Goal: Information Seeking & Learning: Learn about a topic

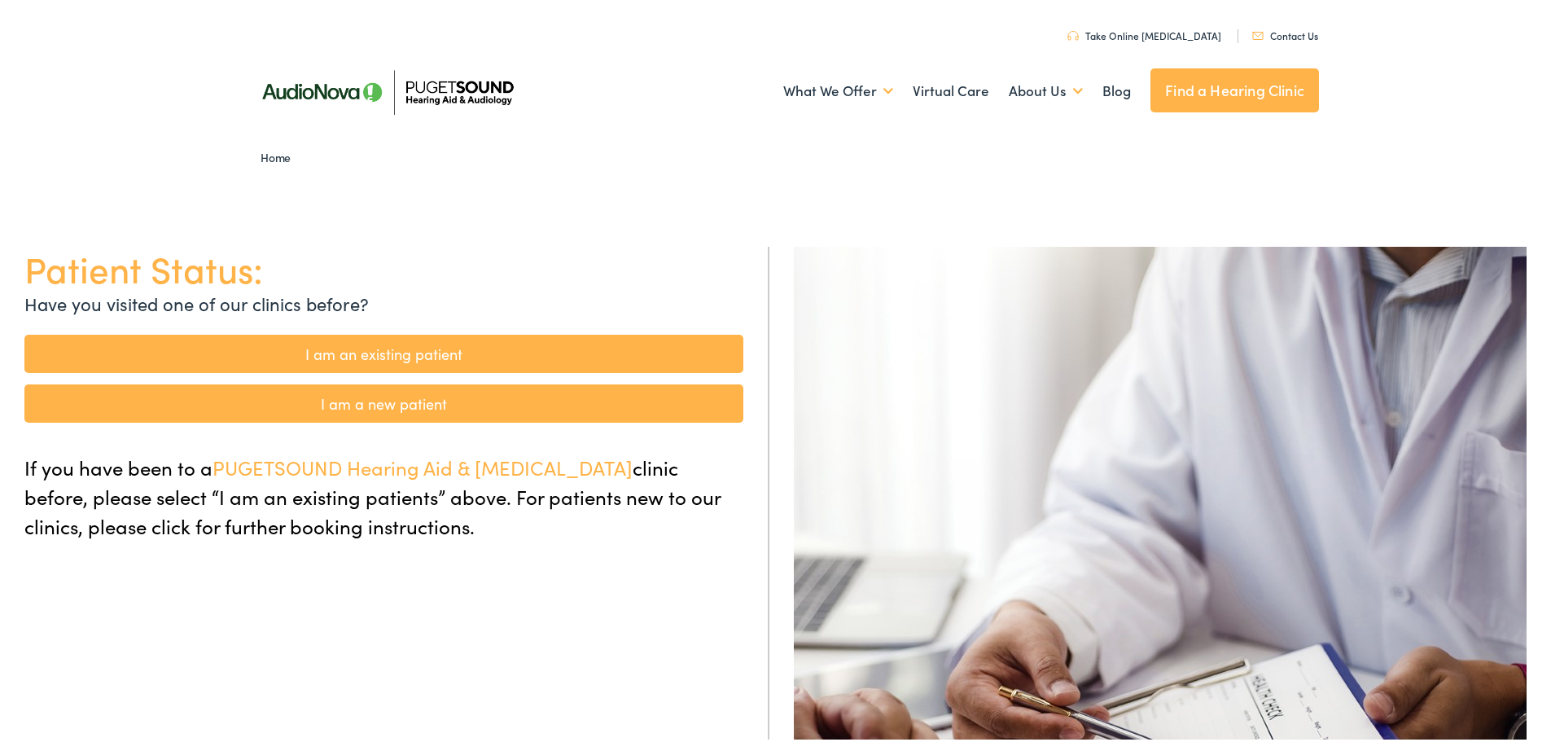
click at [395, 356] on link "I am an existing patient" at bounding box center [383, 350] width 719 height 38
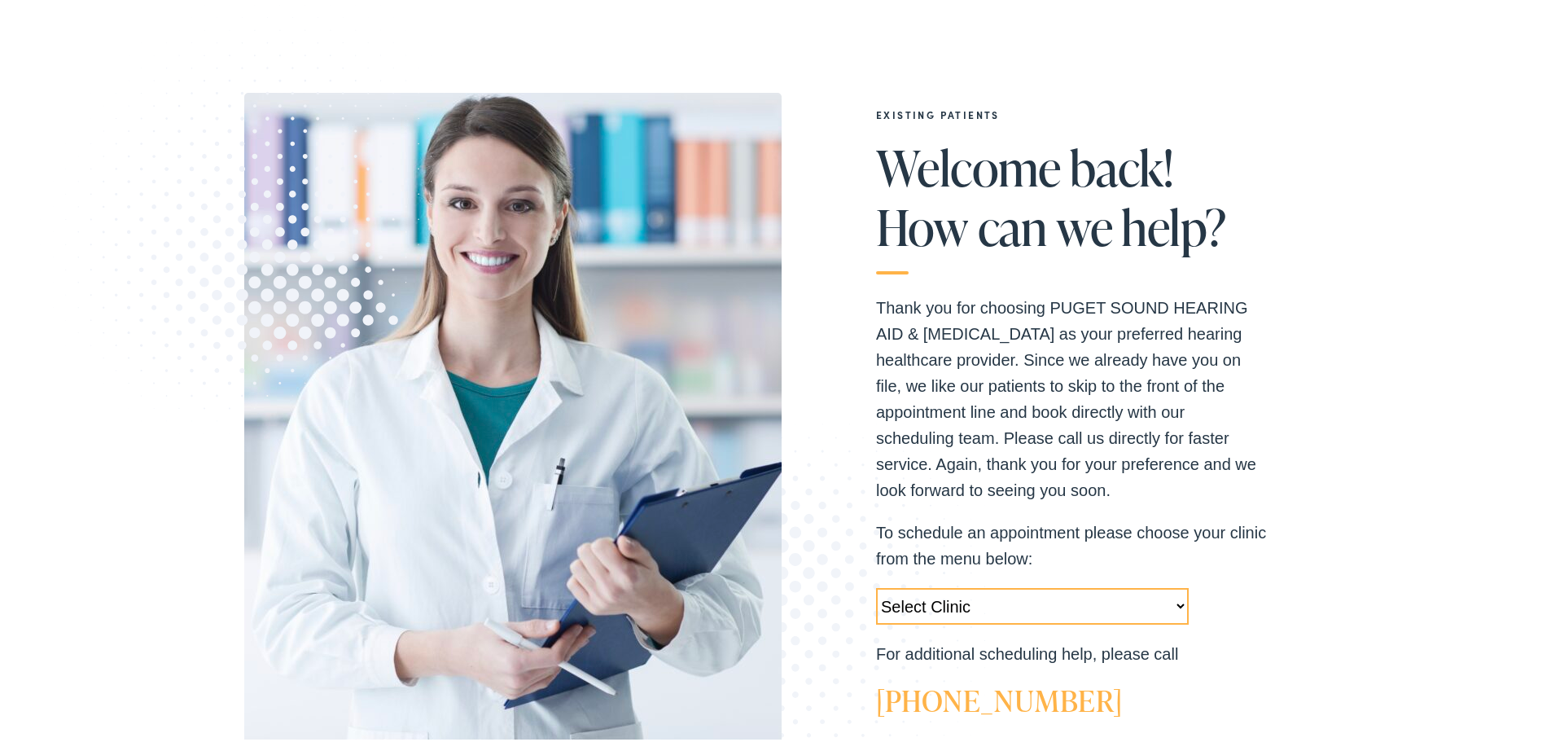
scroll to position [217, 0]
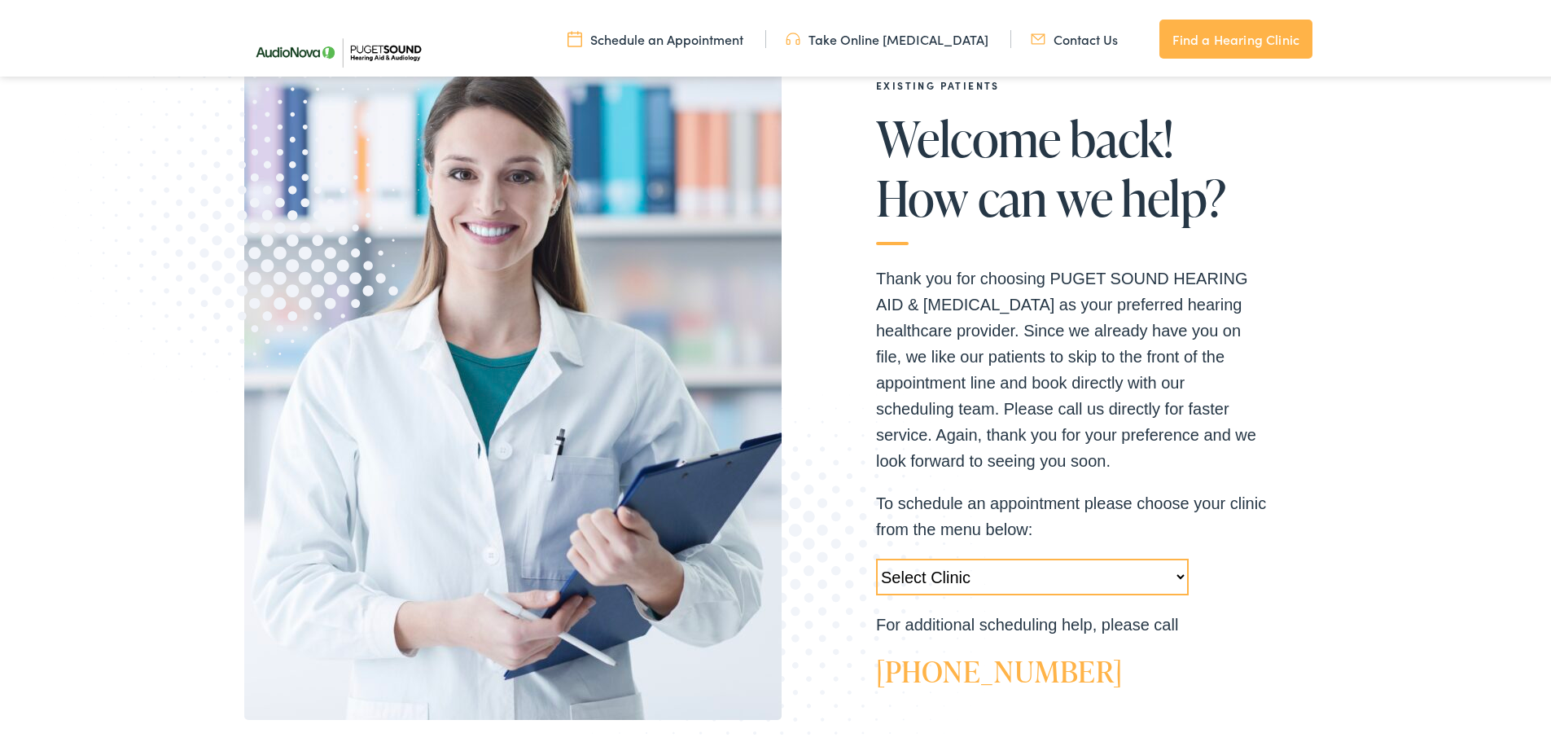
click at [1174, 571] on select "Select Clinic [GEOGRAPHIC_DATA]-[GEOGRAPHIC_DATA]-AudioNova [STREET_ADDRESS]-Au…" at bounding box center [1032, 573] width 313 height 37
select select "[URL][DOMAIN_NAME]"
click at [876, 555] on select "Select Clinic [GEOGRAPHIC_DATA]-[GEOGRAPHIC_DATA]-AudioNova [STREET_ADDRESS]-Au…" at bounding box center [1032, 573] width 313 height 37
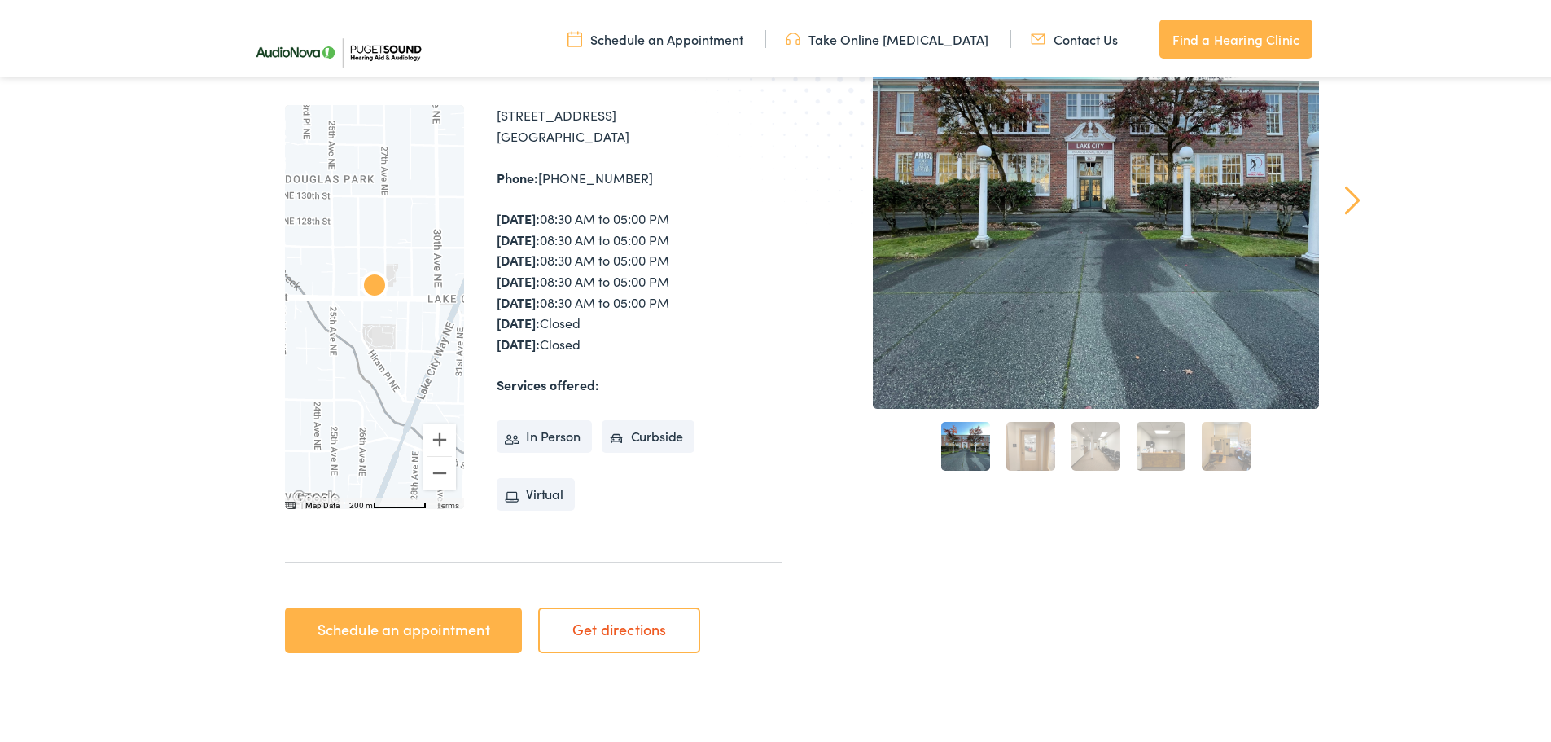
scroll to position [326, 0]
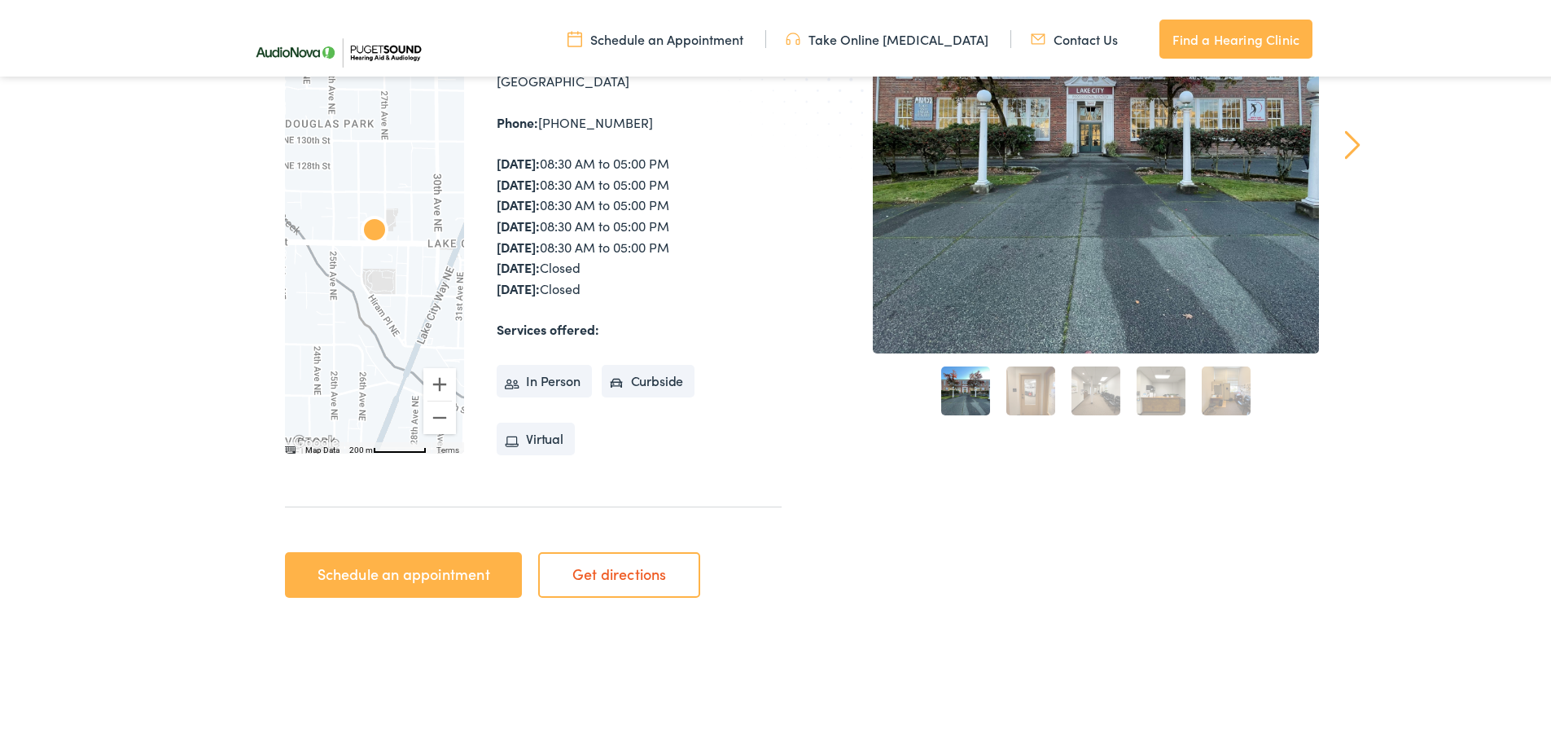
click at [461, 580] on link "Schedule an appointment" at bounding box center [403, 572] width 237 height 46
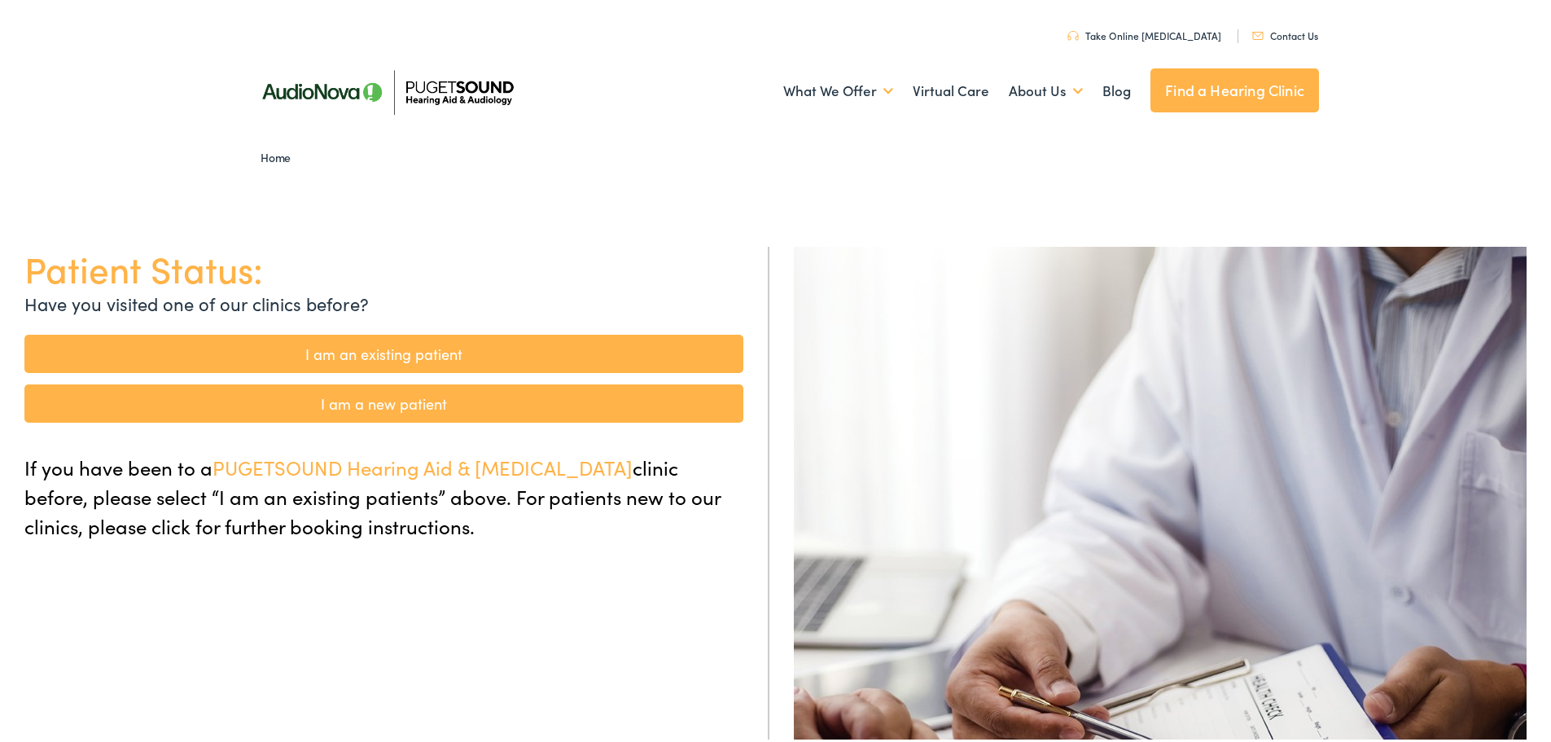
click at [533, 349] on link "I am an existing patient" at bounding box center [383, 350] width 719 height 38
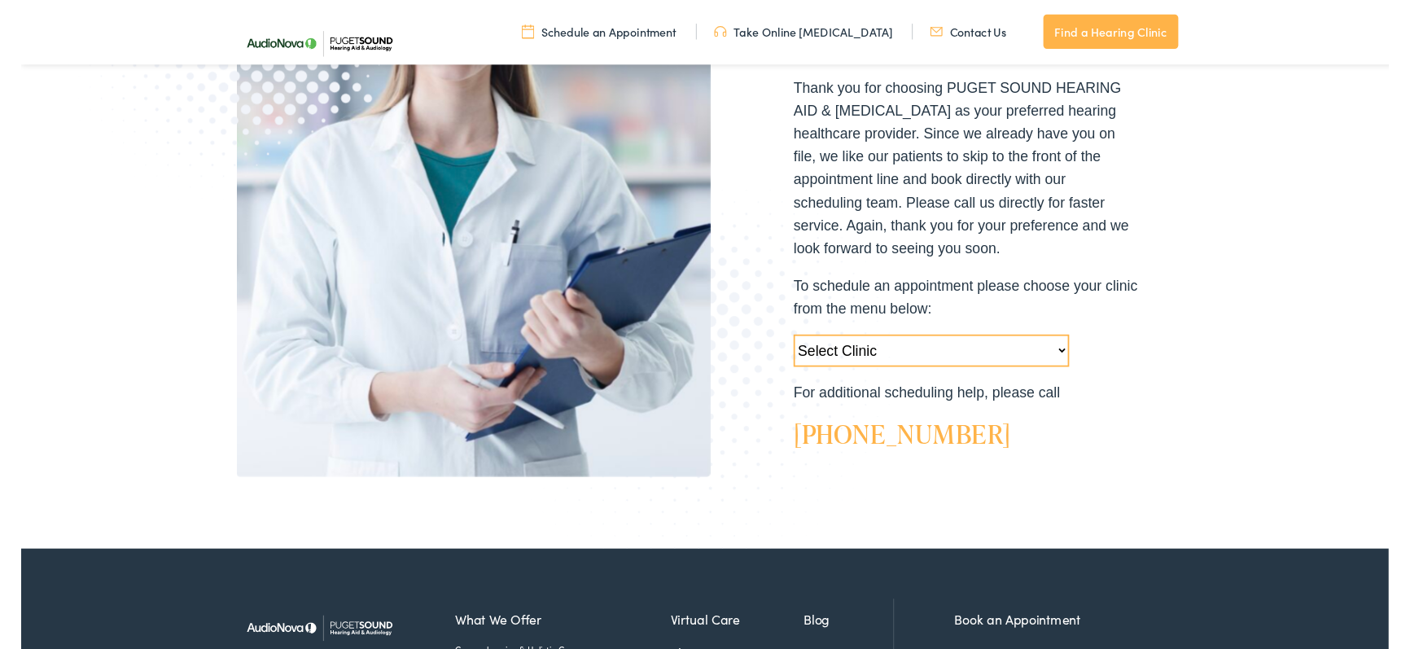
scroll to position [434, 0]
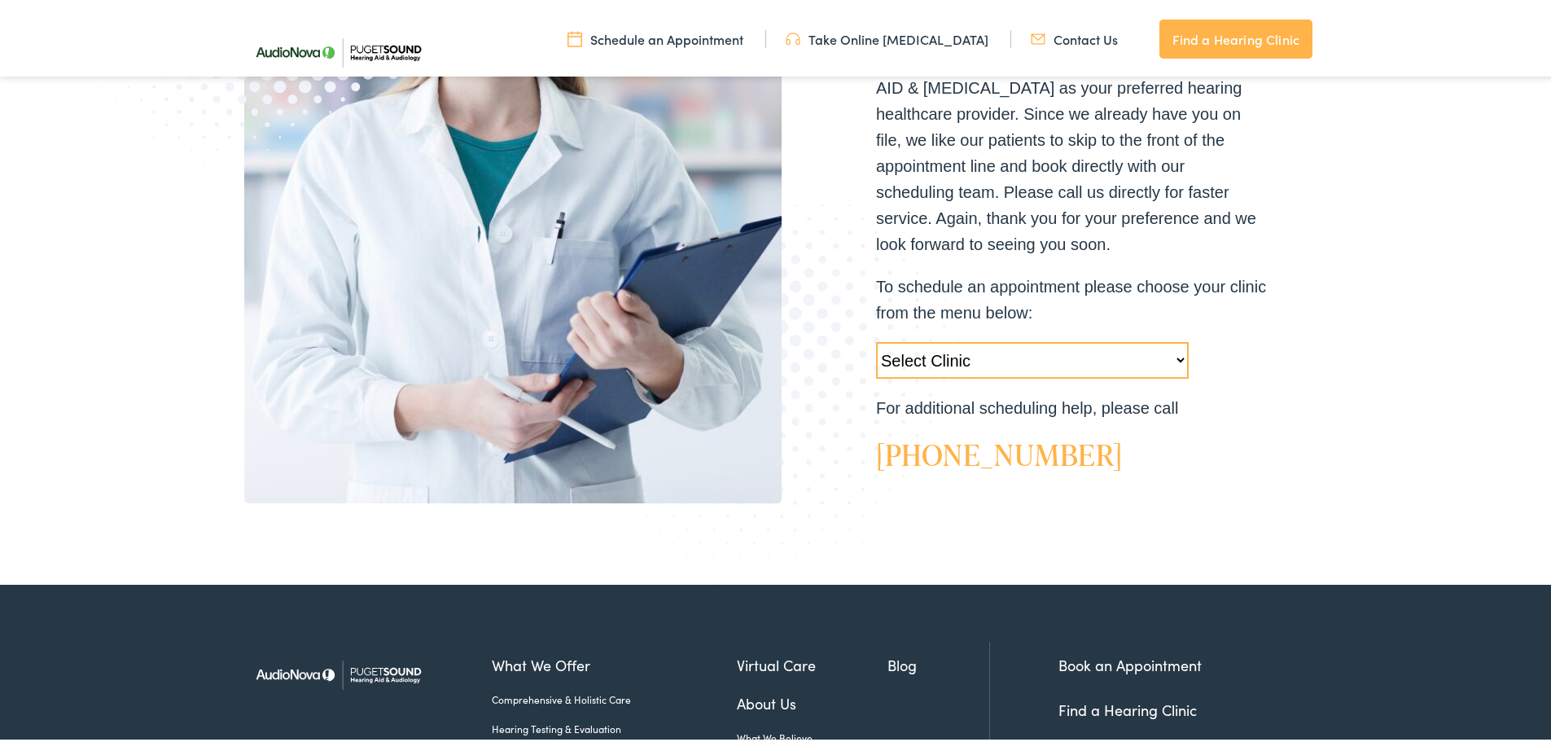
click at [1168, 358] on select "Select Clinic [GEOGRAPHIC_DATA]-[GEOGRAPHIC_DATA]-AudioNova [STREET_ADDRESS]-Au…" at bounding box center [1032, 357] width 313 height 37
select select "[URL][DOMAIN_NAME]"
click at [876, 339] on select "Select Clinic [GEOGRAPHIC_DATA]-[GEOGRAPHIC_DATA]-AudioNova [STREET_ADDRESS]-Au…" at bounding box center [1032, 357] width 313 height 37
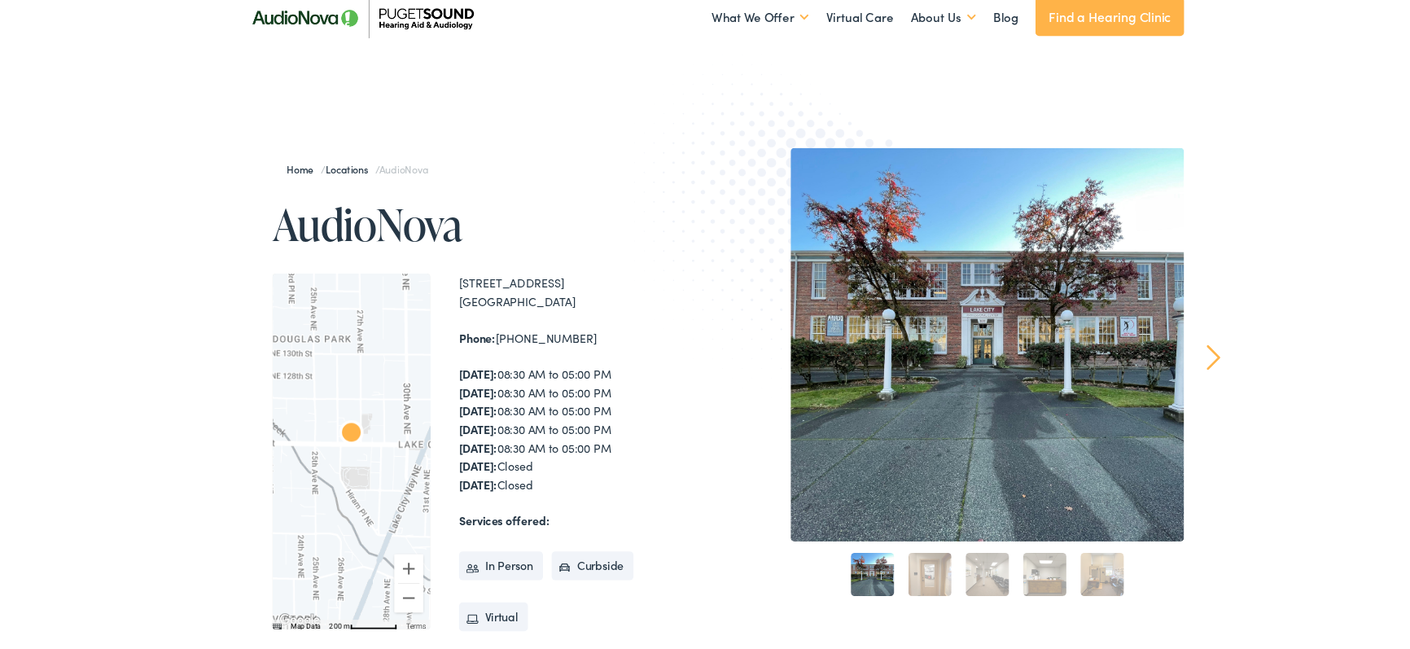
scroll to position [108, 0]
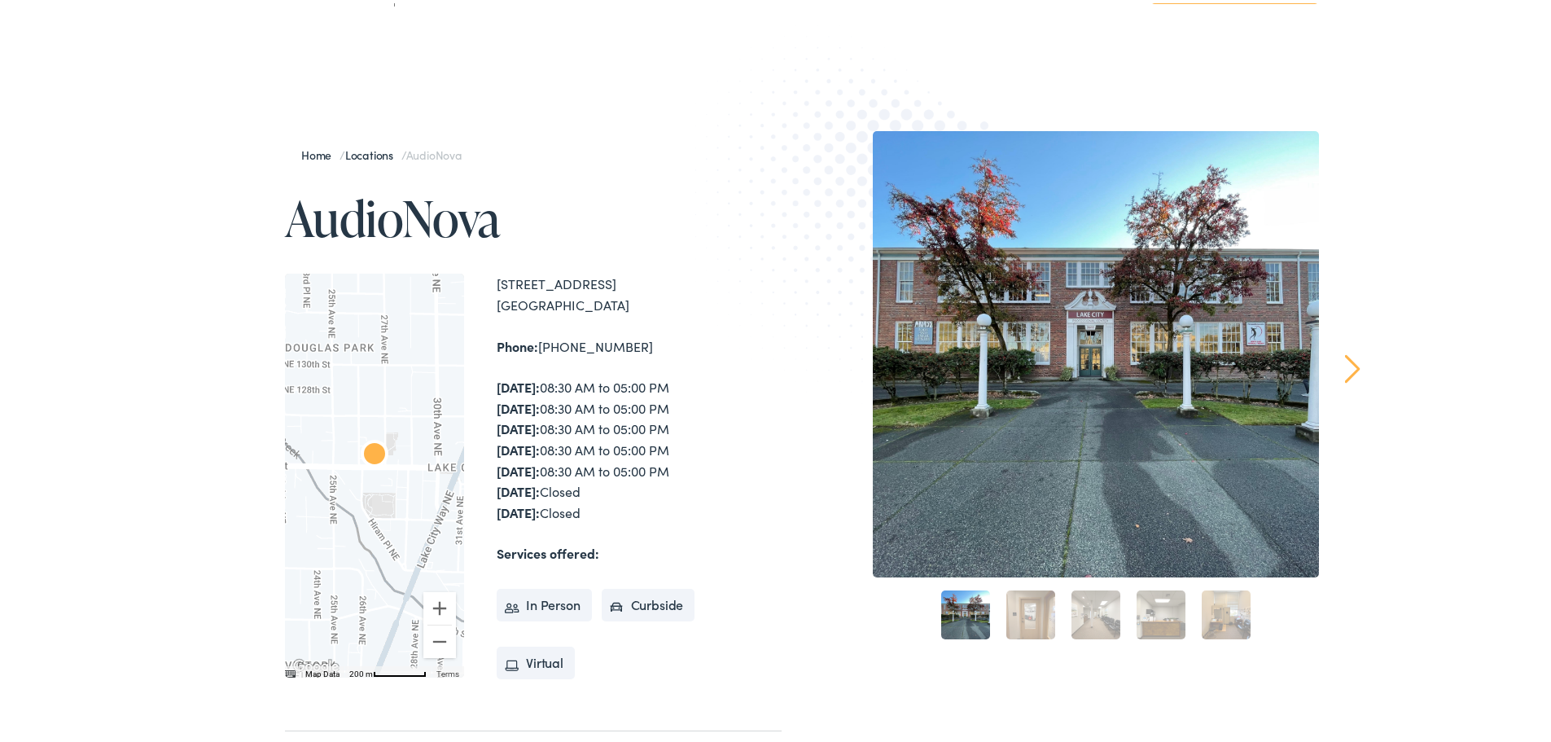
drag, startPoint x: 280, startPoint y: 216, endPoint x: 701, endPoint y: 515, distance: 516.7
click at [701, 515] on div "Home / Locations / AudioNova AudioNova ← Move left → Move right ↑ Move up ↓ Mov…" at bounding box center [512, 479] width 537 height 703
copy div "AudioNova ← Move left → Move right ↑ Move up ↓ Move down + Zoom in - Zoom out H…"
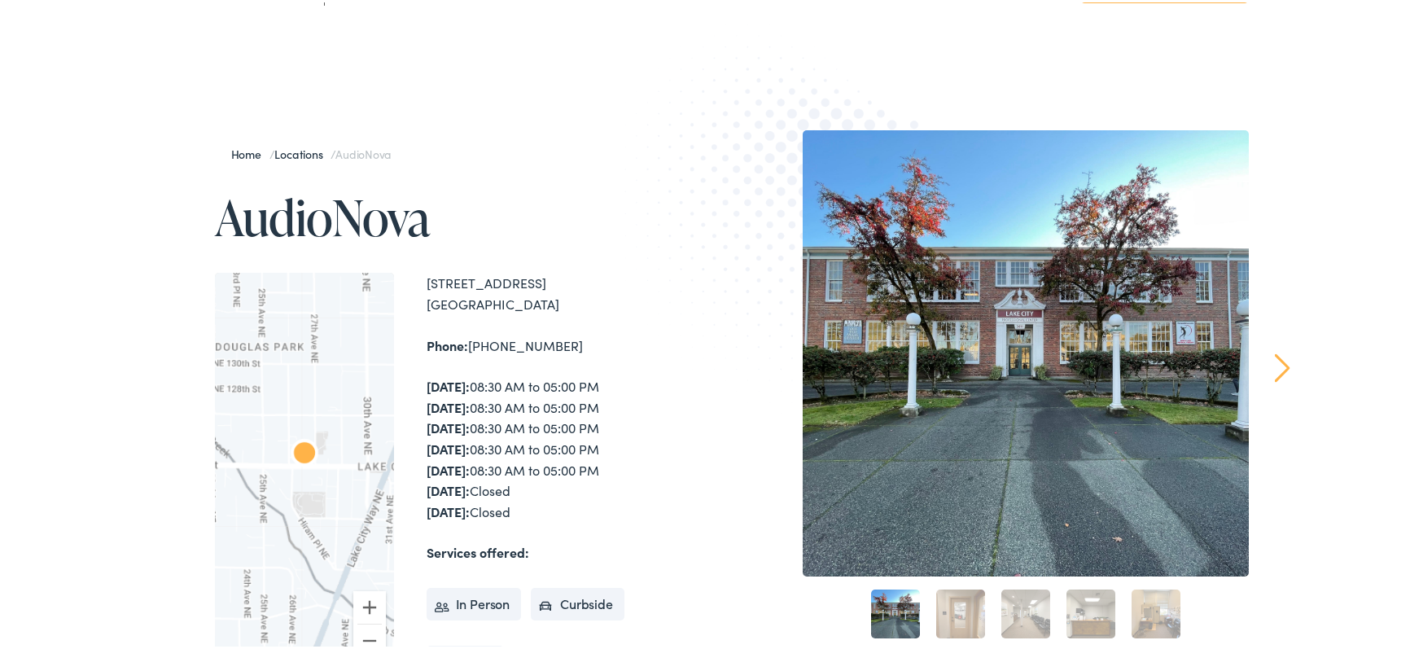
click at [113, 516] on div "Home / Locations / AudioNova AudioNova ← Move left → Move right ↑ Move up ↓ Mov…" at bounding box center [711, 479] width 1422 height 866
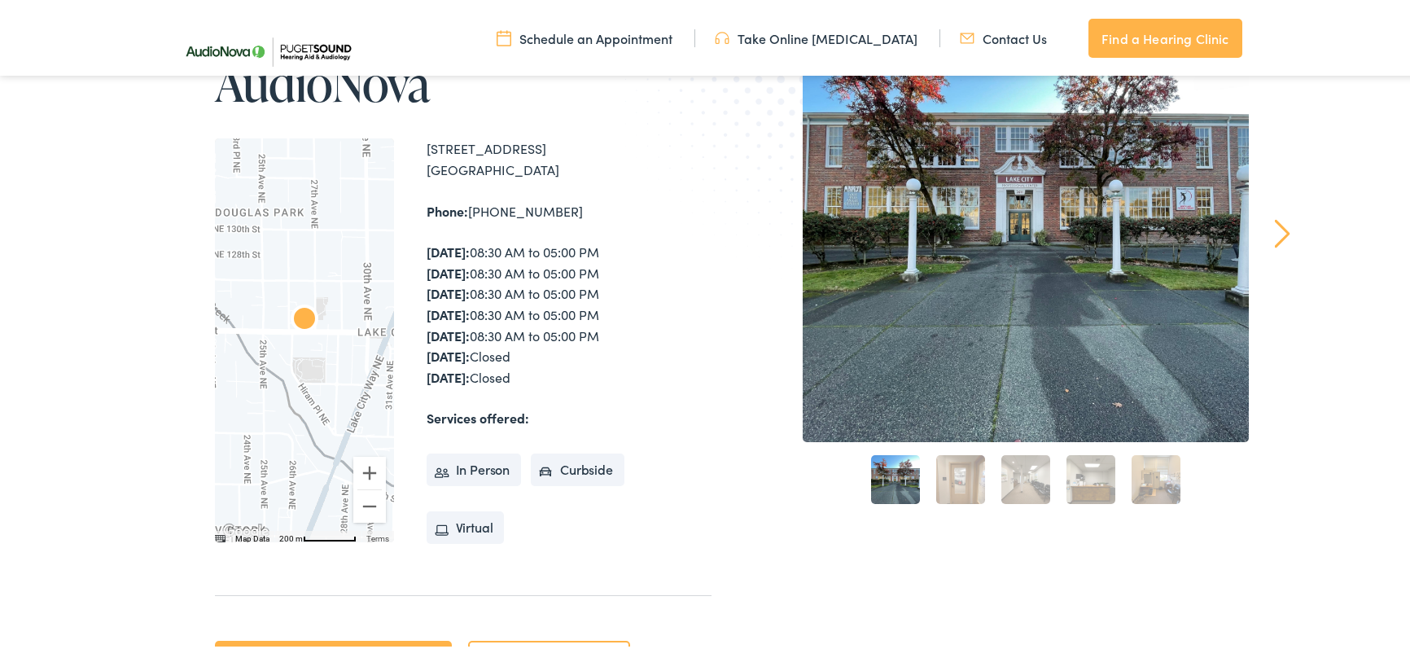
scroll to position [217, 0]
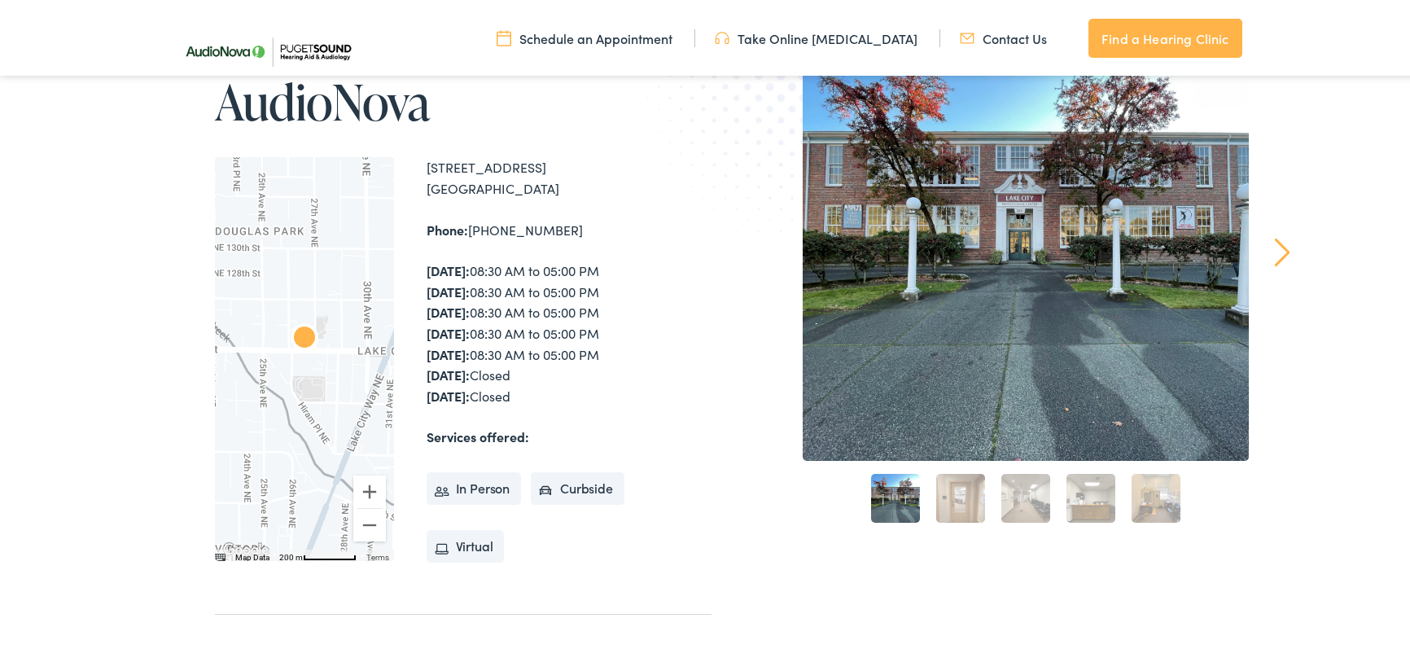
drag, startPoint x: 215, startPoint y: 99, endPoint x: 581, endPoint y: 392, distance: 468.0
click at [581, 392] on div "Home / Locations / AudioNova AudioNova ← Move left → Move right ↑ Move up ↓ Mov…" at bounding box center [442, 363] width 537 height 703
copy div "AudioNova ← Move left → Move right ↑ Move up ↓ Move down + Zoom in - Zoom out H…"
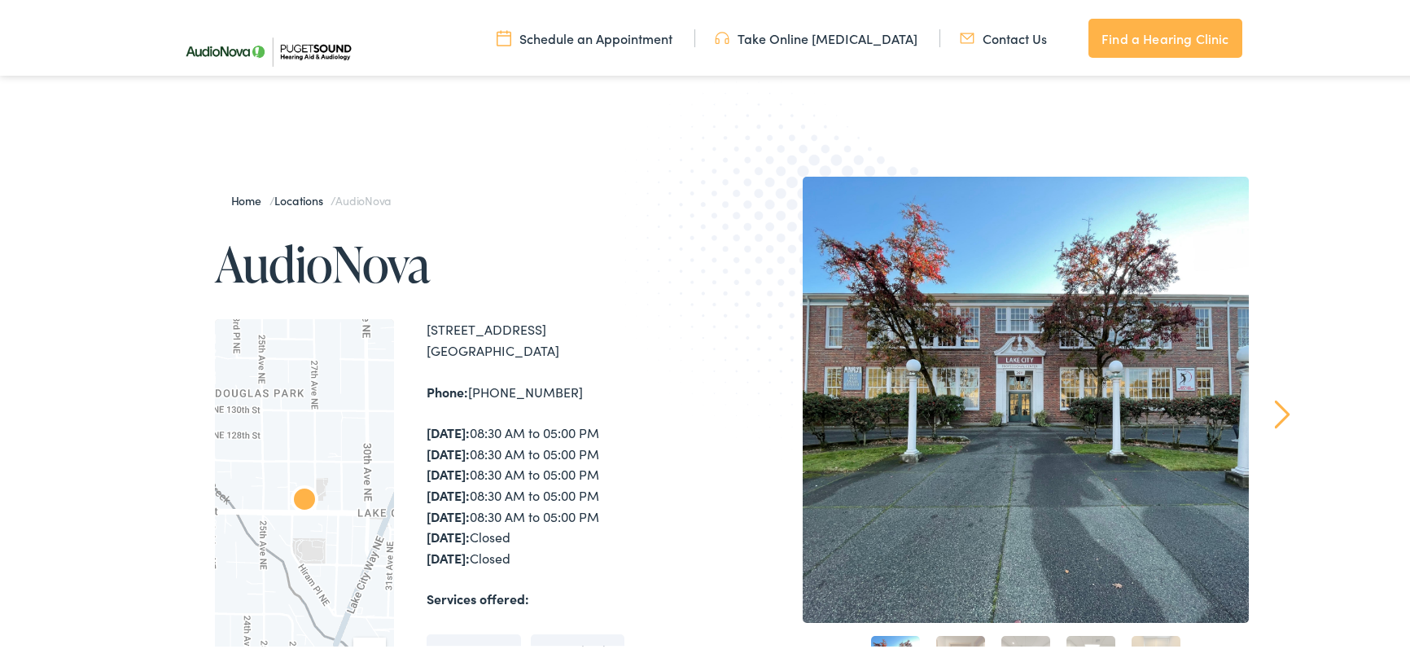
scroll to position [0, 0]
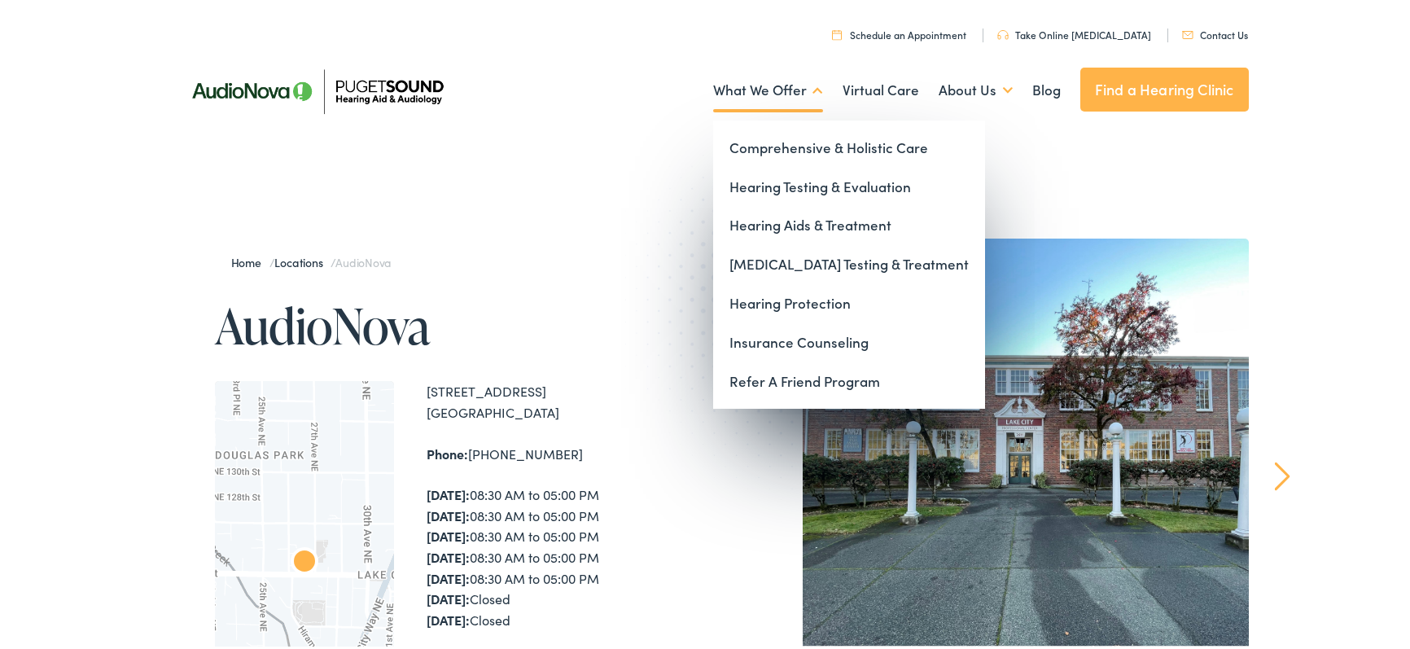
click at [804, 90] on link "What We Offer" at bounding box center [768, 88] width 110 height 60
click at [804, 226] on link "Hearing Aids & Treatment" at bounding box center [849, 223] width 272 height 39
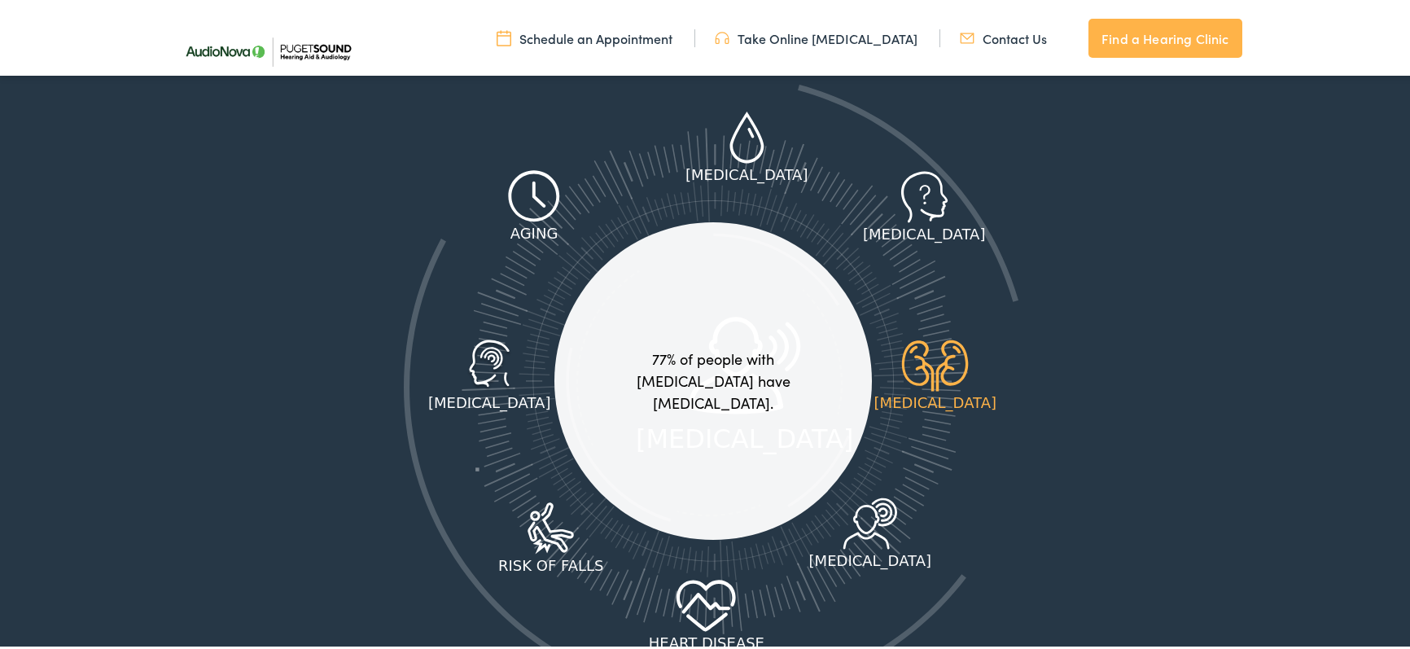
scroll to position [2171, 0]
